Goal: Transaction & Acquisition: Subscribe to service/newsletter

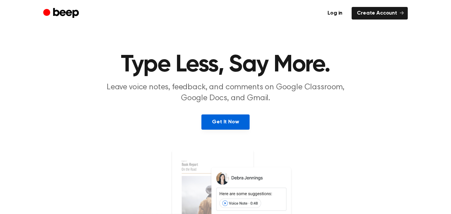
click at [220, 123] on link "Get It Now" at bounding box center [225, 121] width 48 height 15
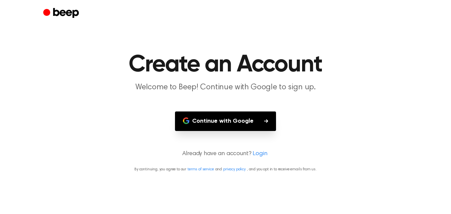
click at [228, 122] on button "Continue with Google" at bounding box center [225, 120] width 101 height 19
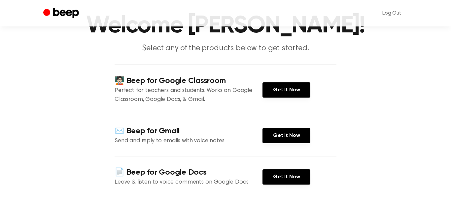
scroll to position [40, 0]
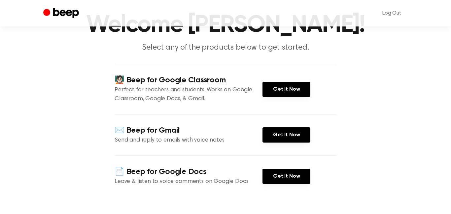
click at [237, 162] on div "📄 Beep for Google Docs Leave & listen to voice comments on Google Docs Get It N…" at bounding box center [226, 175] width 222 height 41
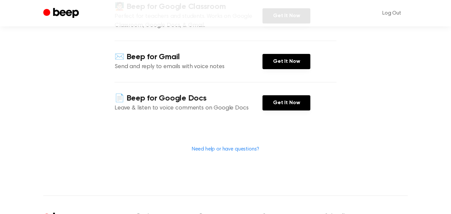
scroll to position [0, 0]
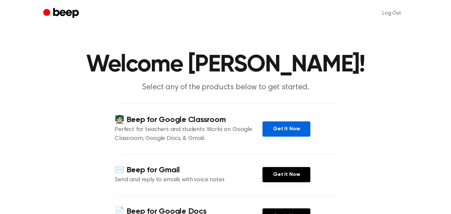
click at [288, 121] on link "Get It Now" at bounding box center [286, 128] width 48 height 15
